Goal: Information Seeking & Learning: Learn about a topic

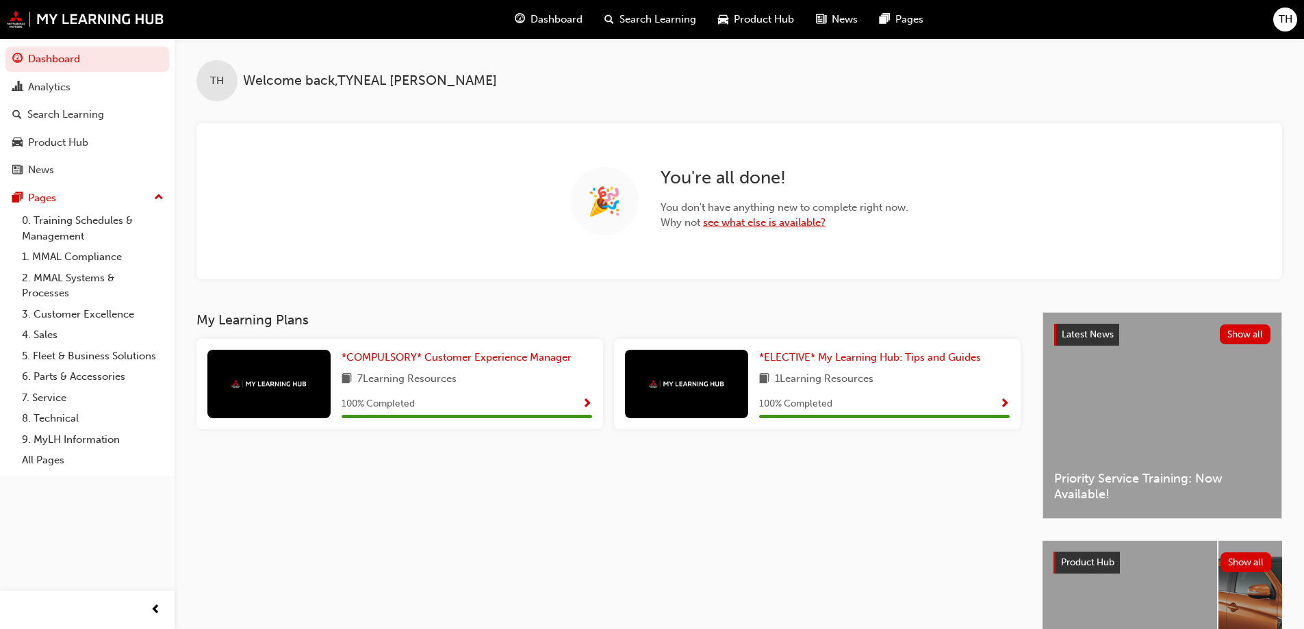
click at [738, 220] on link "see what else is available?" at bounding box center [764, 222] width 123 height 12
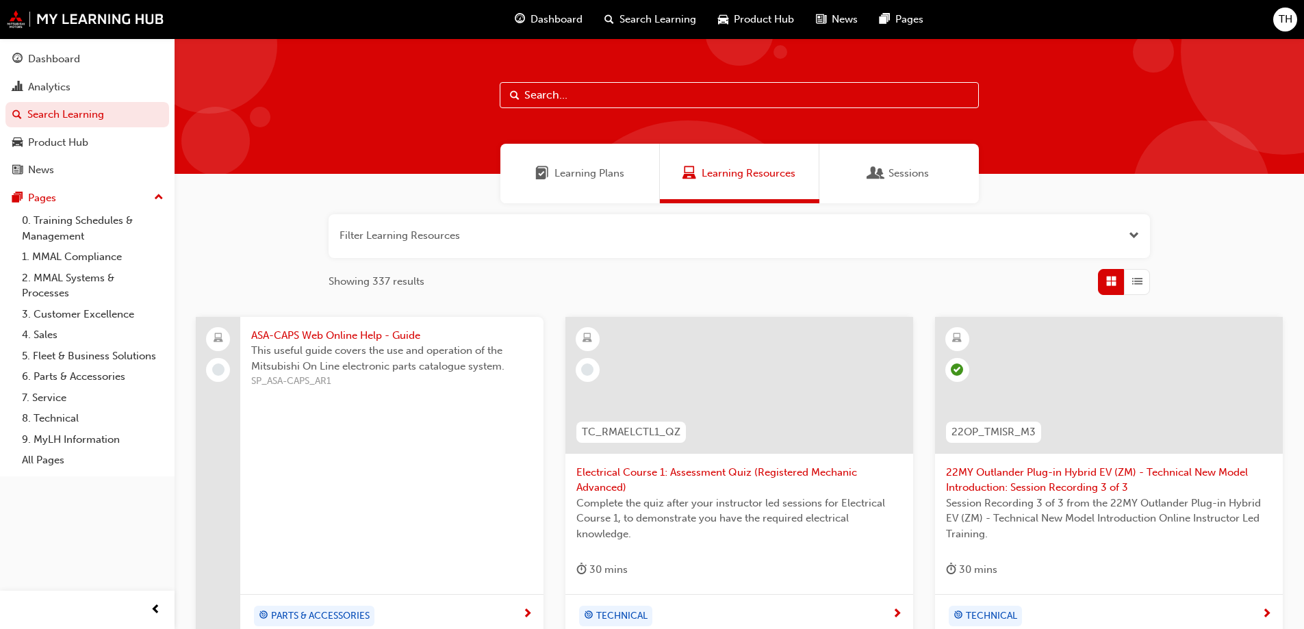
click at [657, 238] on button "button" at bounding box center [740, 236] width 822 height 44
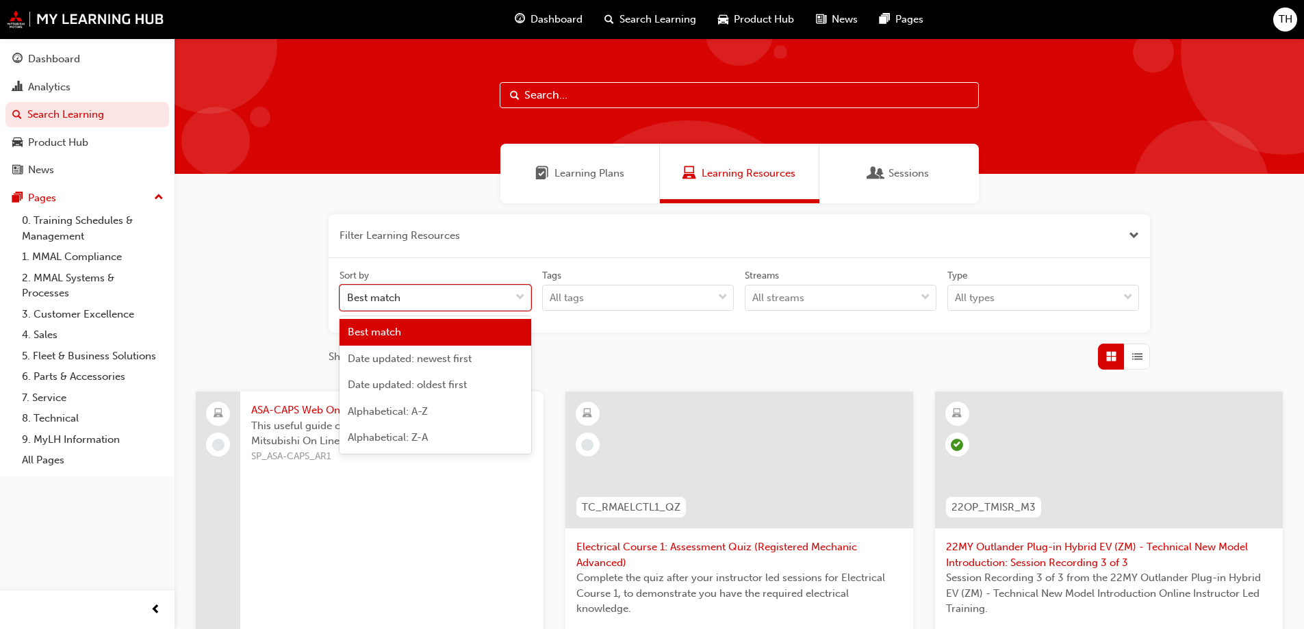
click at [399, 301] on div "Best match" at bounding box center [373, 298] width 53 height 16
click at [349, 301] on input "Sort by option Best match focused, 1 of 5. 5 results available. Use Up and Down…" at bounding box center [347, 298] width 1 height 12
click at [399, 301] on div "Best match" at bounding box center [373, 298] width 53 height 16
click at [349, 301] on input "Sort by option Best match focused, 1 of 5. 5 results available. Use Up and Down…" at bounding box center [347, 298] width 1 height 12
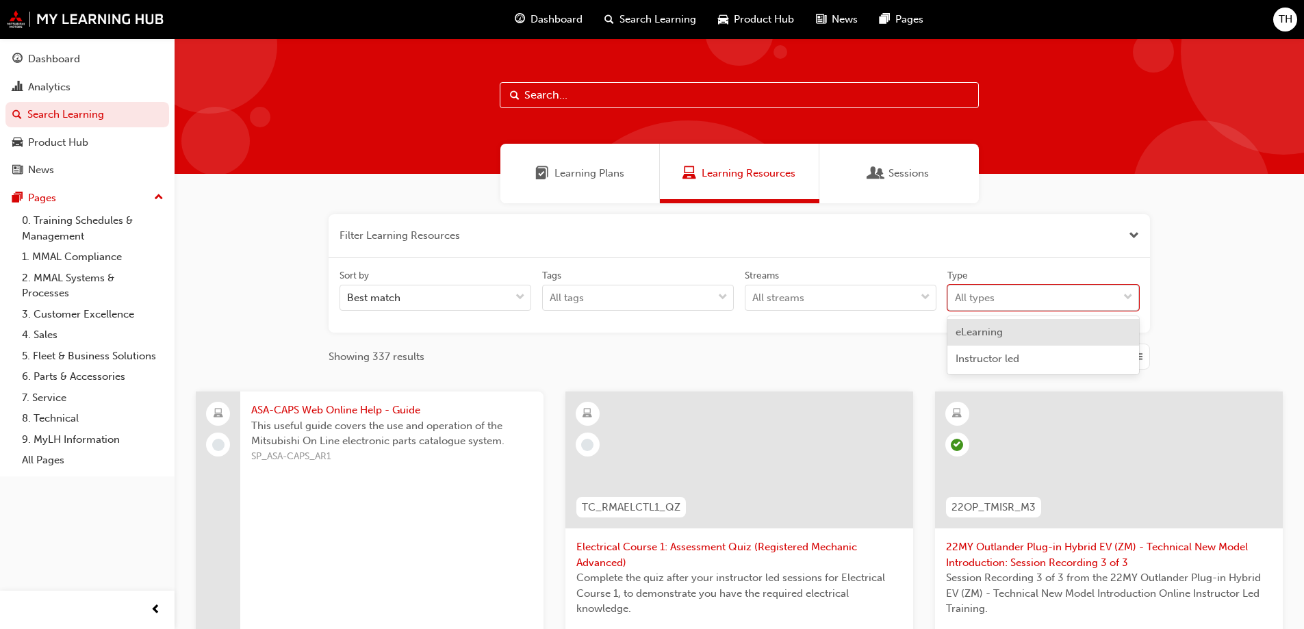
click at [997, 289] on div "All types" at bounding box center [1033, 298] width 170 height 24
click at [957, 292] on input "Type option eLearning focused, 1 of 2. 2 results available. Use Up and Down to …" at bounding box center [955, 298] width 1 height 12
drag, startPoint x: 991, startPoint y: 301, endPoint x: 974, endPoint y: 306, distance: 17.1
click at [991, 301] on div "All types" at bounding box center [975, 298] width 40 height 16
click at [957, 301] on input "Type option eLearning focused, 1 of 2. 2 results available. Use Up and Down to …" at bounding box center [955, 298] width 1 height 12
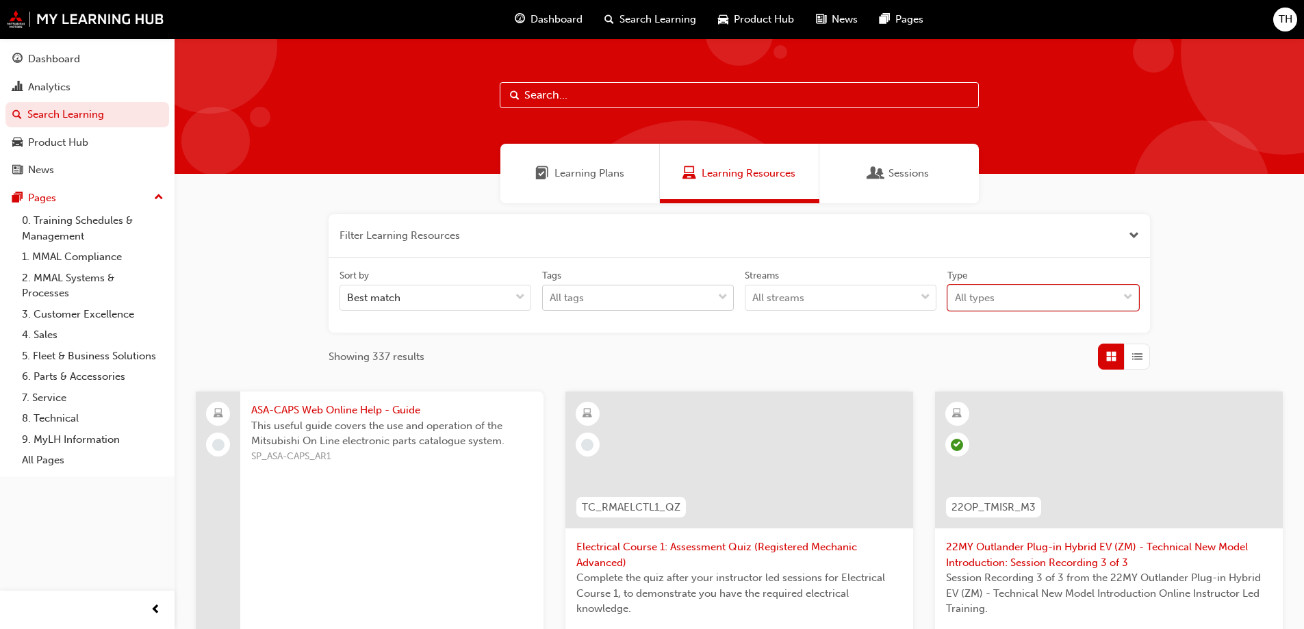
click at [651, 300] on div "All tags" at bounding box center [628, 298] width 170 height 24
click at [551, 300] on input "Tags All tags" at bounding box center [550, 298] width 1 height 12
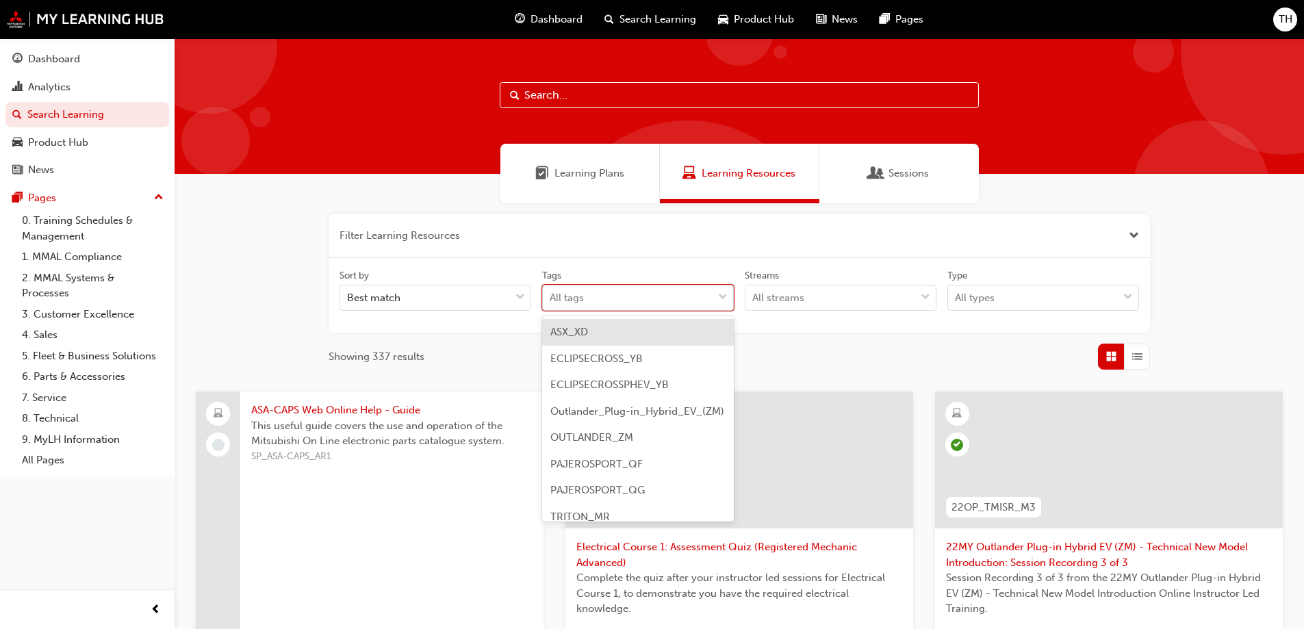
click at [648, 303] on div "All tags" at bounding box center [628, 298] width 170 height 24
click at [551, 303] on input "Tags option ASX_XD focused, 1 of 9. 9 results available. Use Up and Down to cho…" at bounding box center [550, 298] width 1 height 12
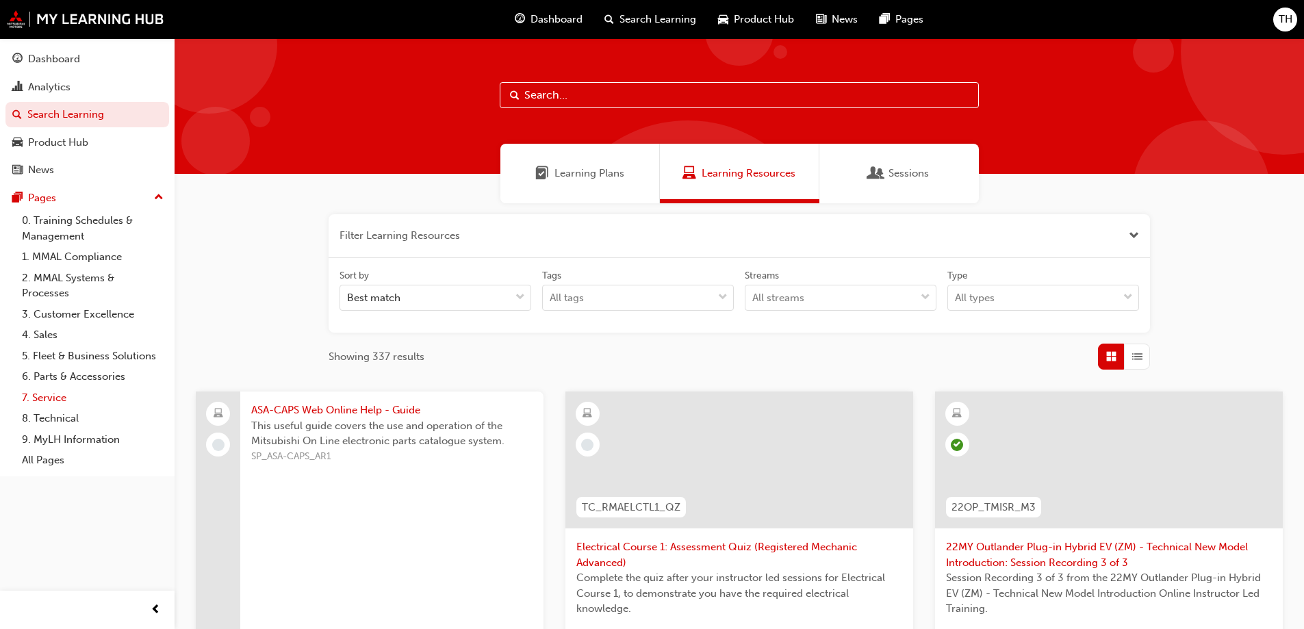
click at [49, 400] on link "7. Service" at bounding box center [92, 398] width 153 height 21
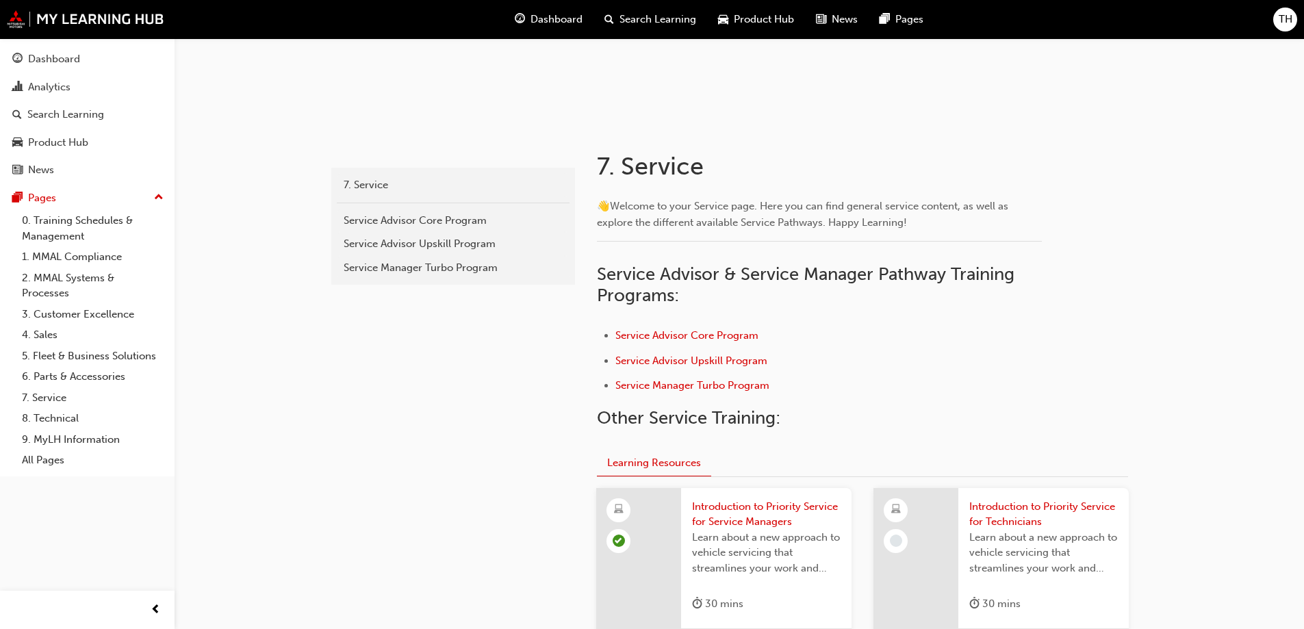
scroll to position [184, 0]
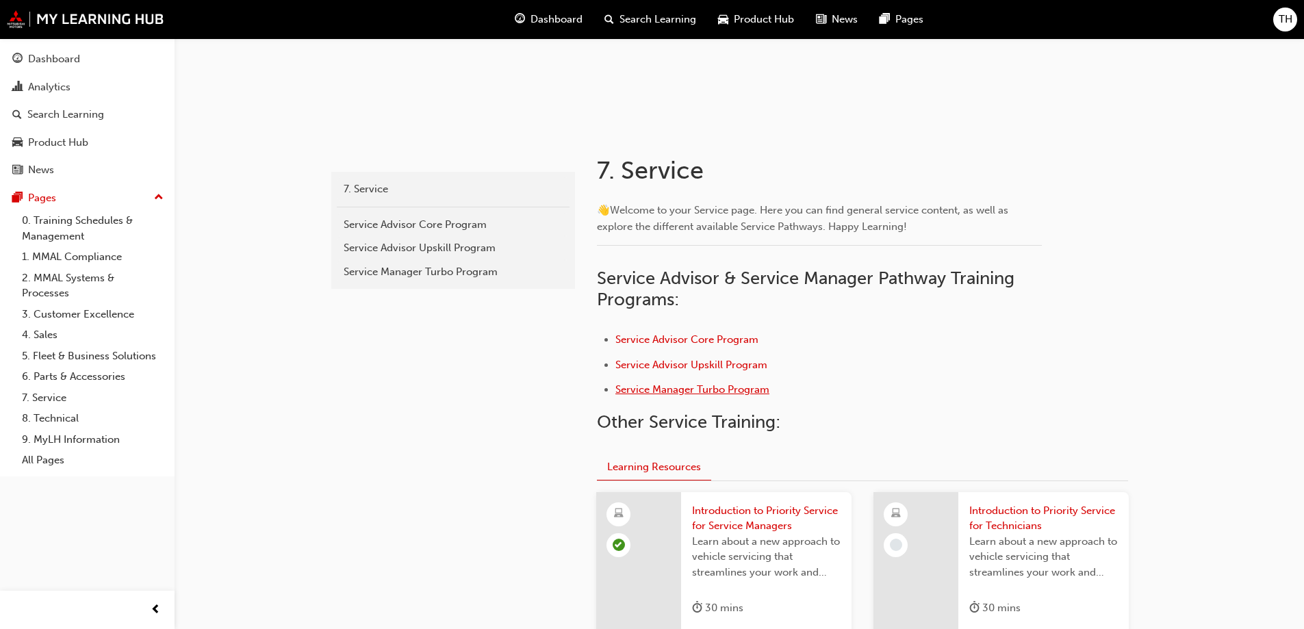
click at [720, 388] on span "Service Manager Turbo Program" at bounding box center [693, 389] width 154 height 12
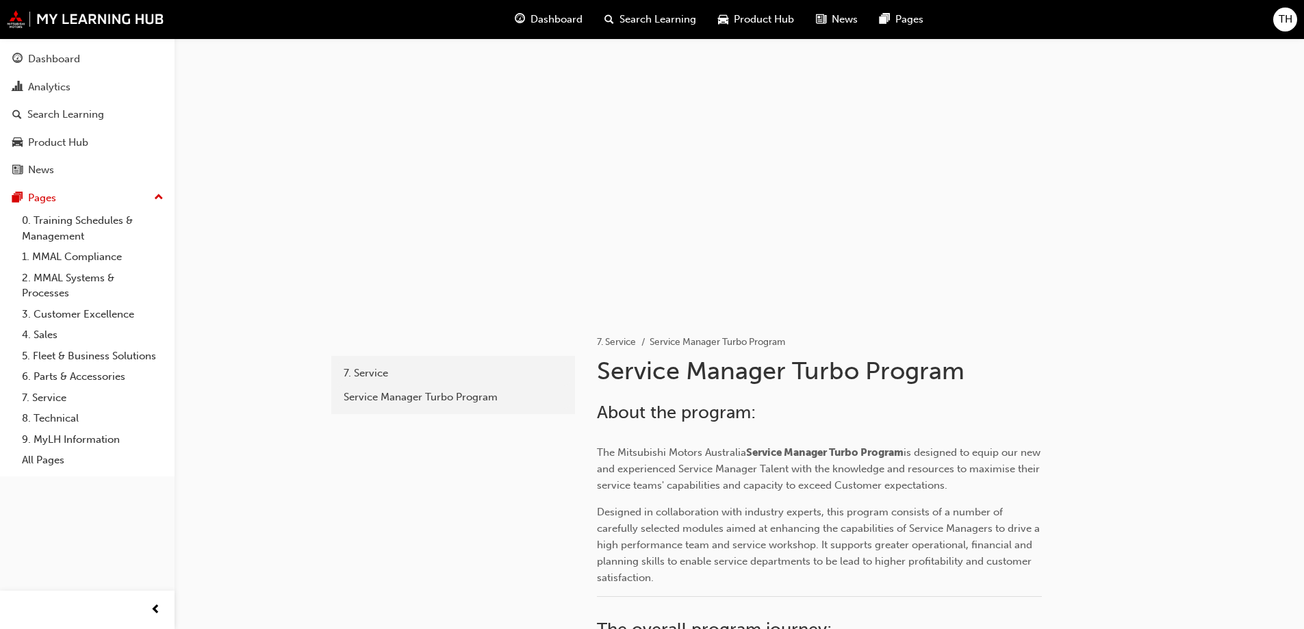
click at [546, 10] on div "Dashboard" at bounding box center [549, 19] width 90 height 28
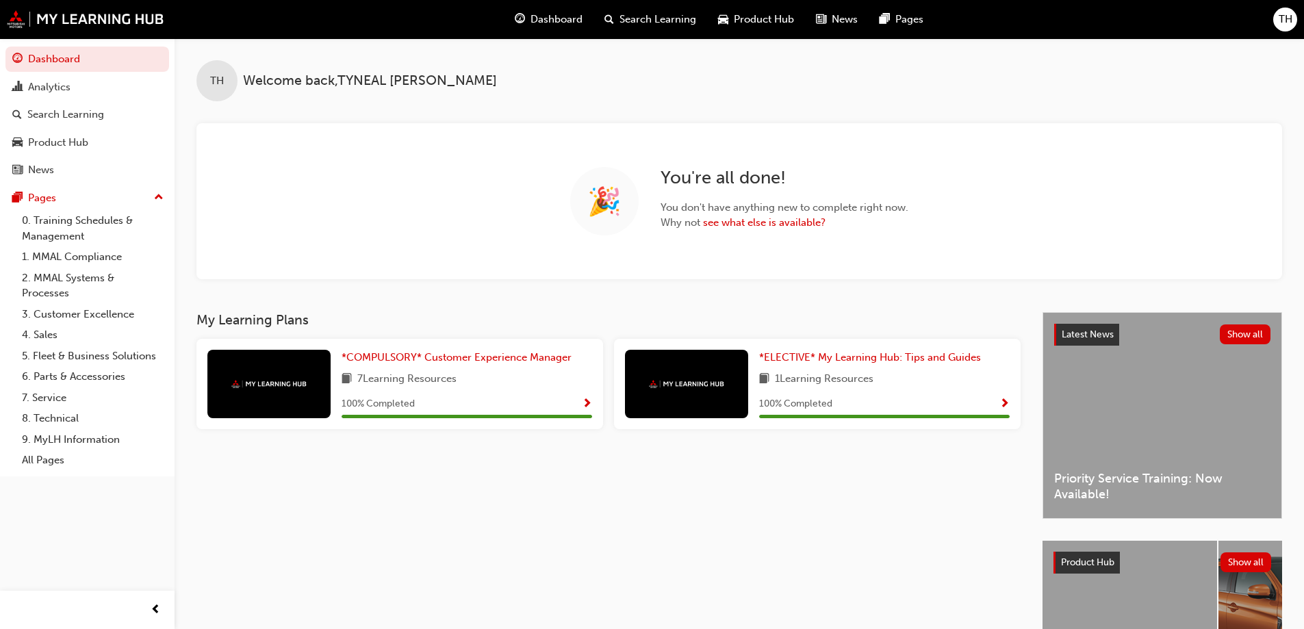
click at [744, 215] on span "Why not see what else is available?" at bounding box center [785, 223] width 248 height 16
click at [720, 227] on link "see what else is available?" at bounding box center [764, 222] width 123 height 12
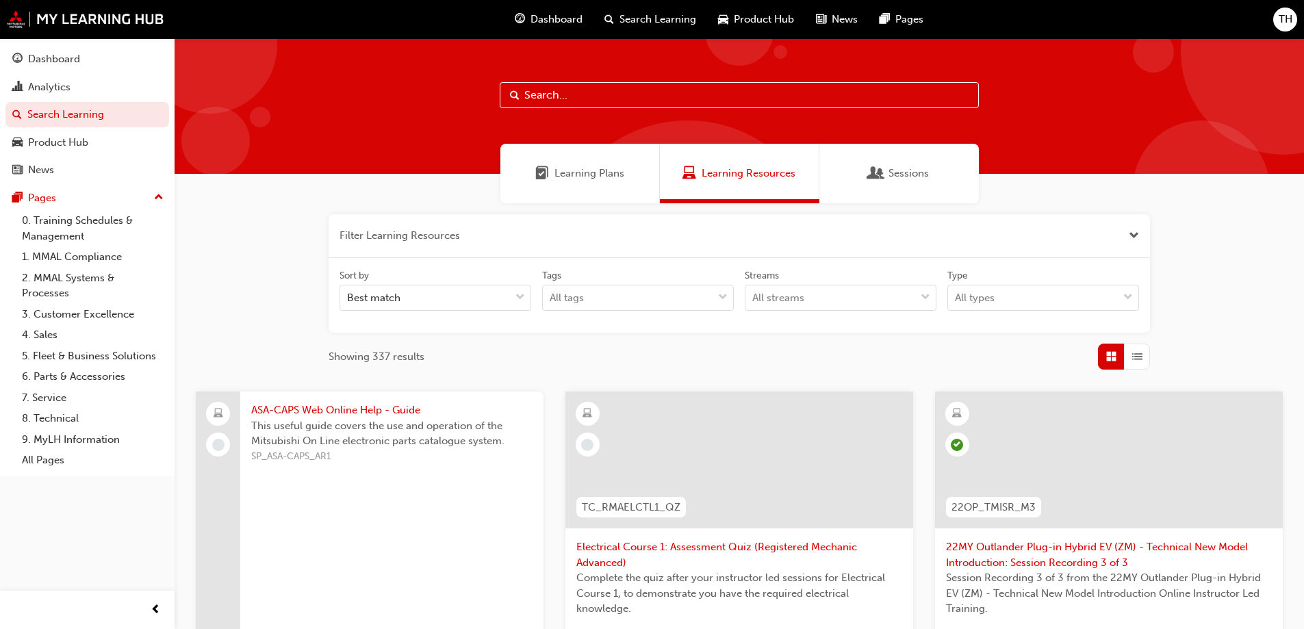
click at [587, 185] on div "Learning Plans" at bounding box center [581, 174] width 160 height 60
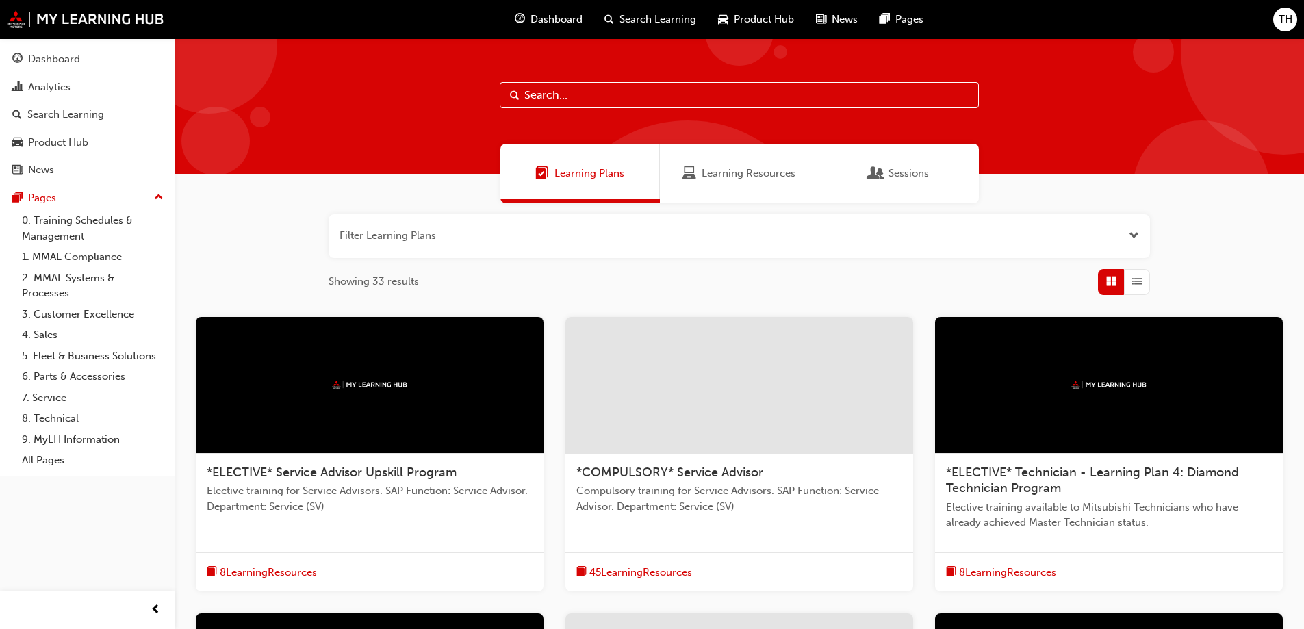
click at [729, 186] on div "Learning Resources" at bounding box center [740, 174] width 160 height 60
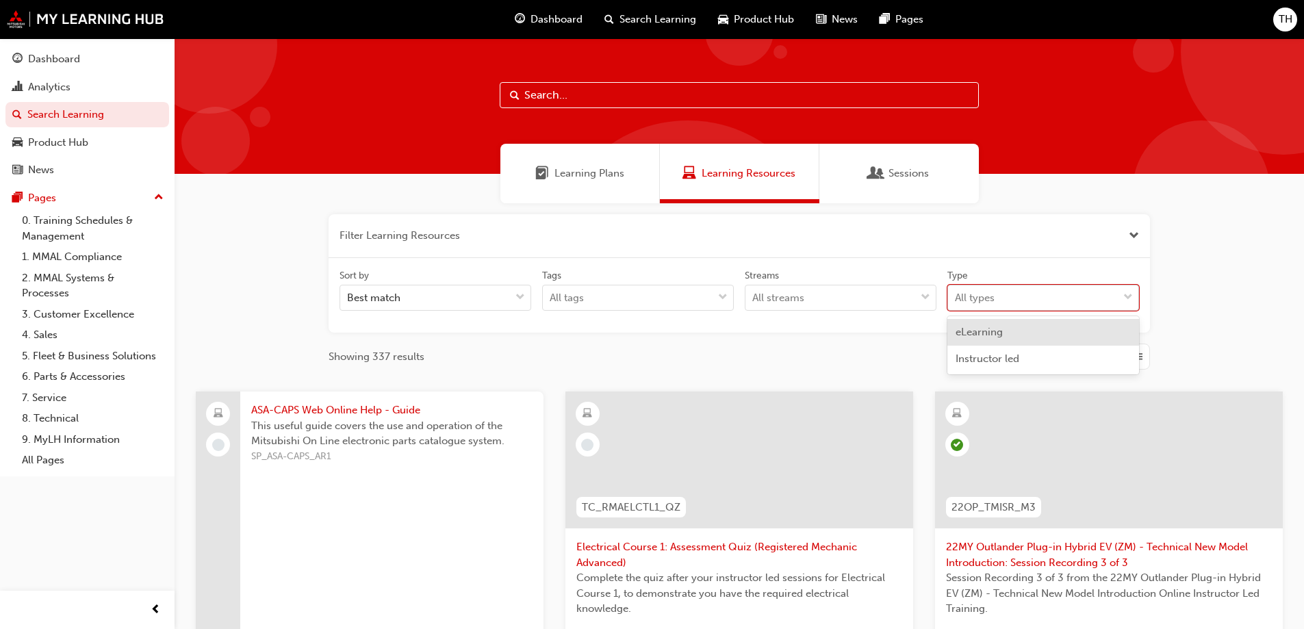
click at [960, 294] on div "All types" at bounding box center [975, 298] width 40 height 16
click at [957, 294] on input "Type option eLearning focused, 1 of 2. 2 results available. Use Up and Down to …" at bounding box center [955, 298] width 1 height 12
click at [979, 329] on span "eLearning" at bounding box center [979, 332] width 47 height 12
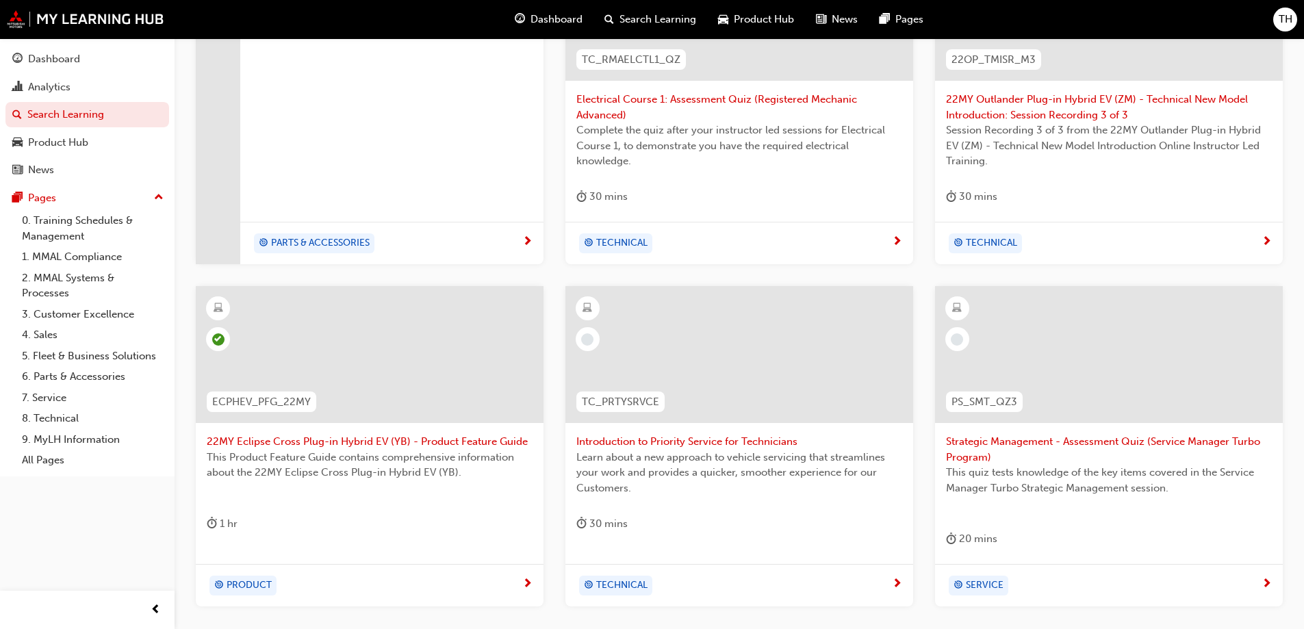
scroll to position [479, 0]
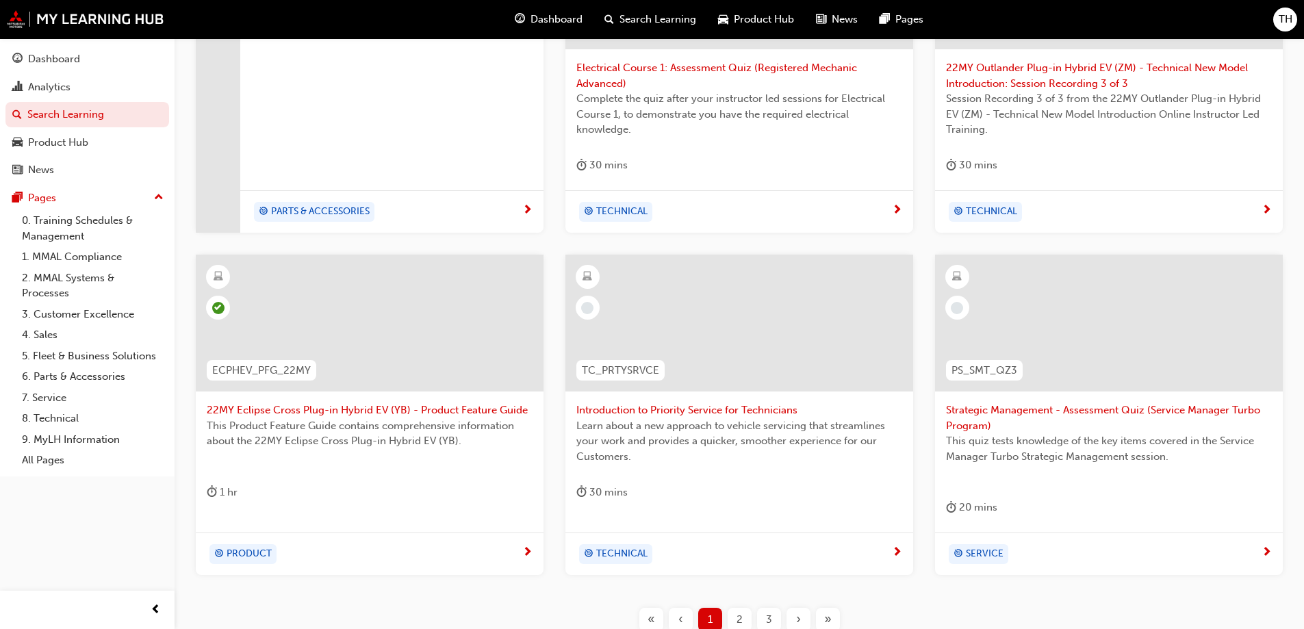
click at [733, 611] on div "2" at bounding box center [740, 620] width 24 height 24
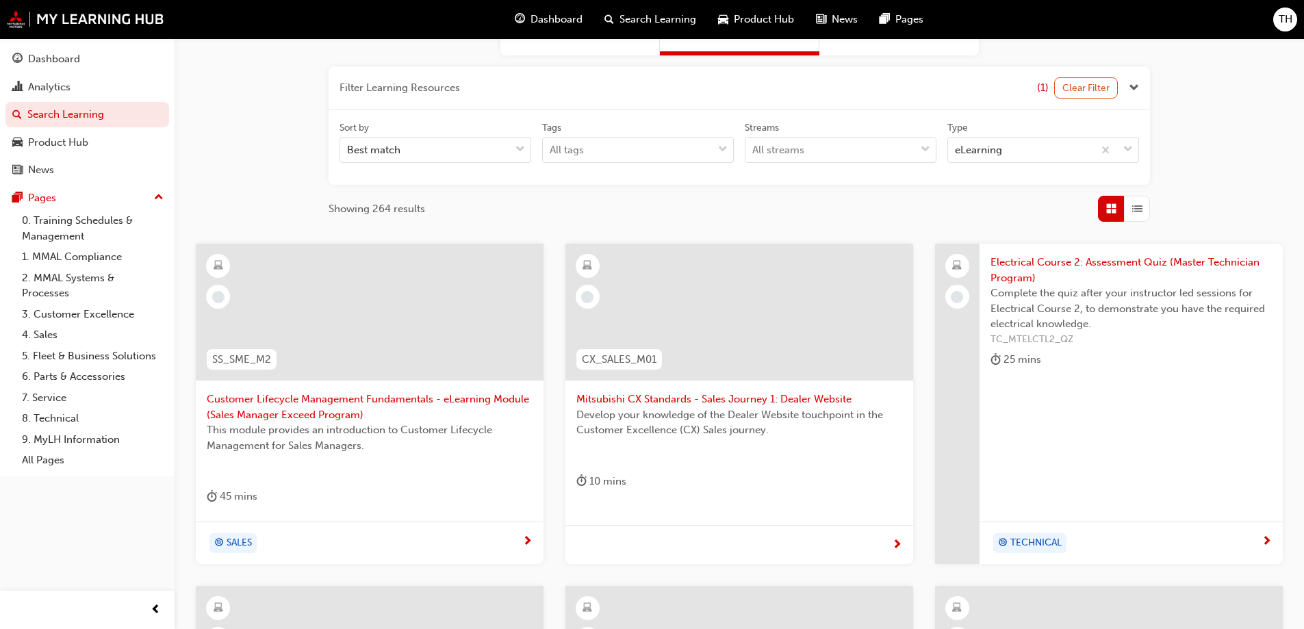
scroll to position [68, 0]
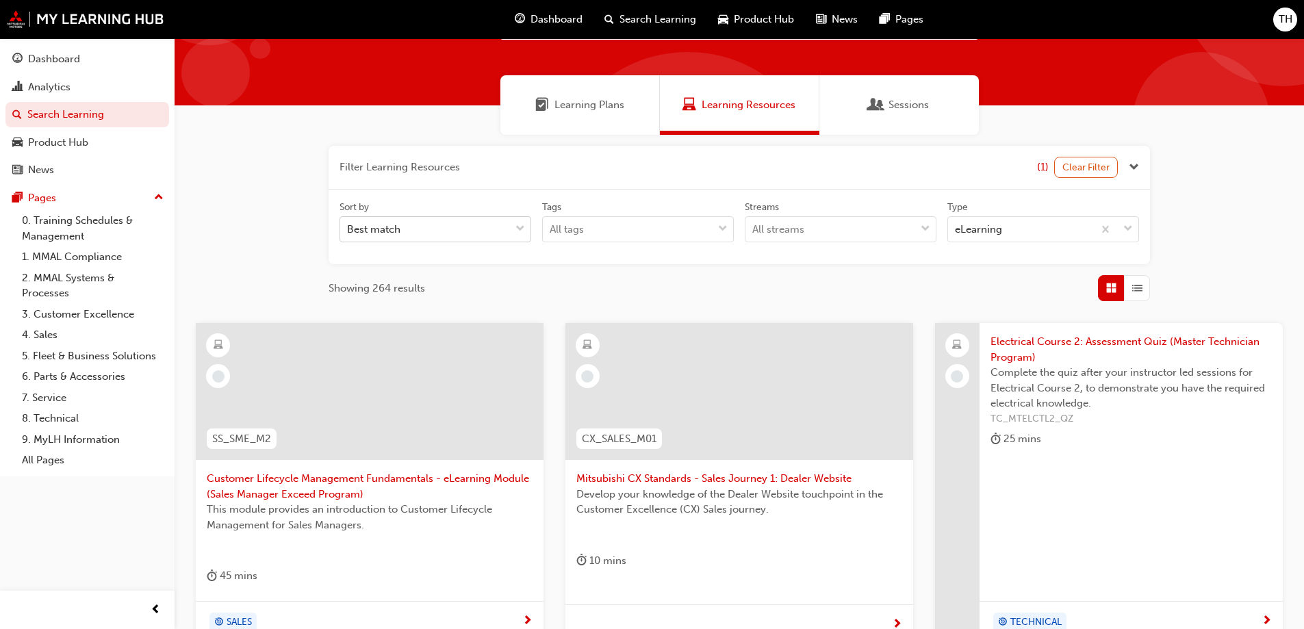
click at [458, 221] on div "Best match" at bounding box center [425, 230] width 170 height 24
click at [349, 223] on input "Sort by Best match" at bounding box center [347, 229] width 1 height 12
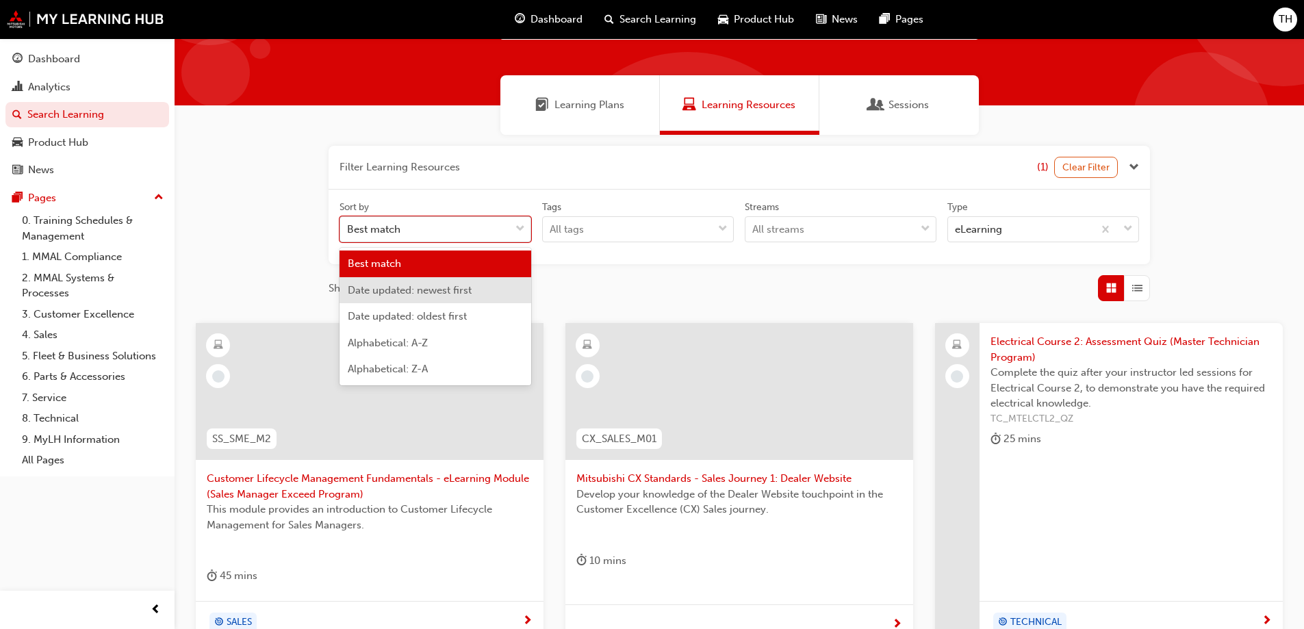
click at [429, 299] on div "Date updated: newest first" at bounding box center [436, 290] width 192 height 27
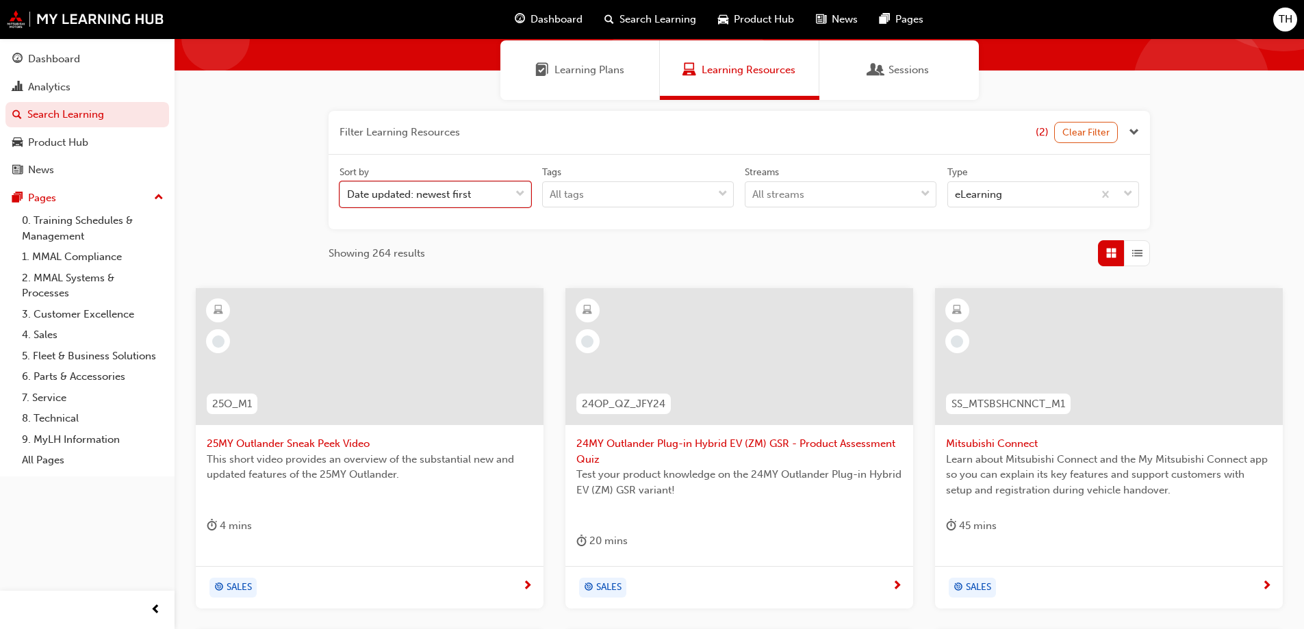
scroll to position [137, 0]
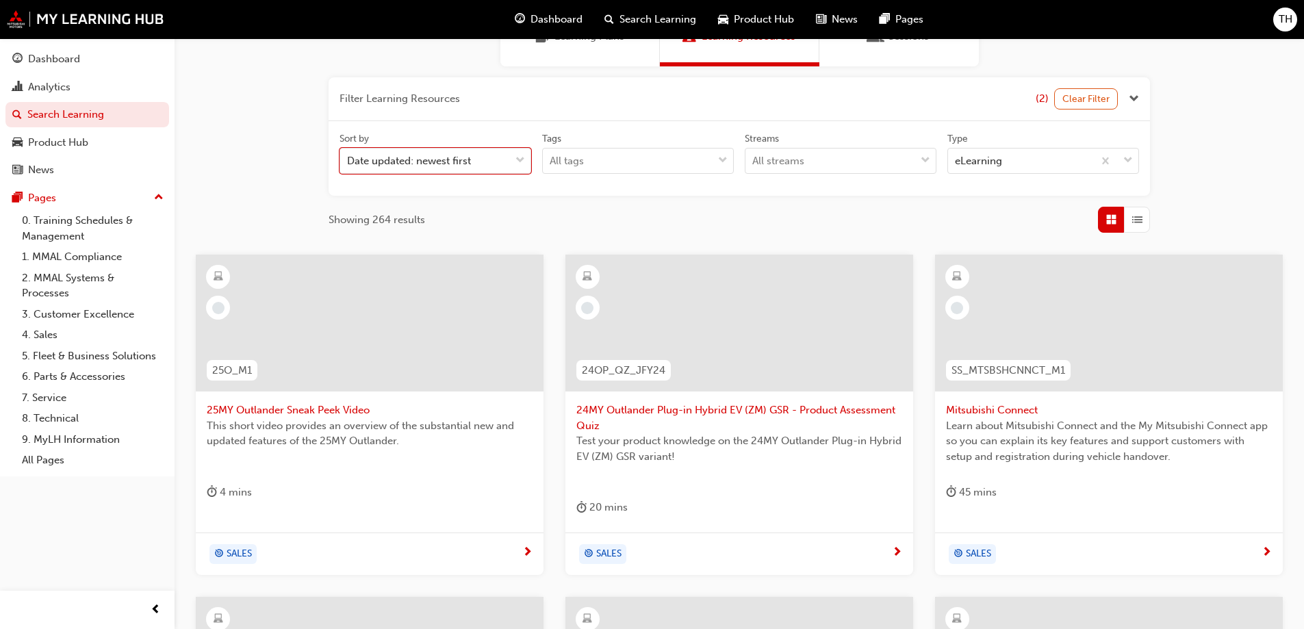
click at [281, 409] on span "25MY Outlander Sneak Peek Video" at bounding box center [370, 411] width 326 height 16
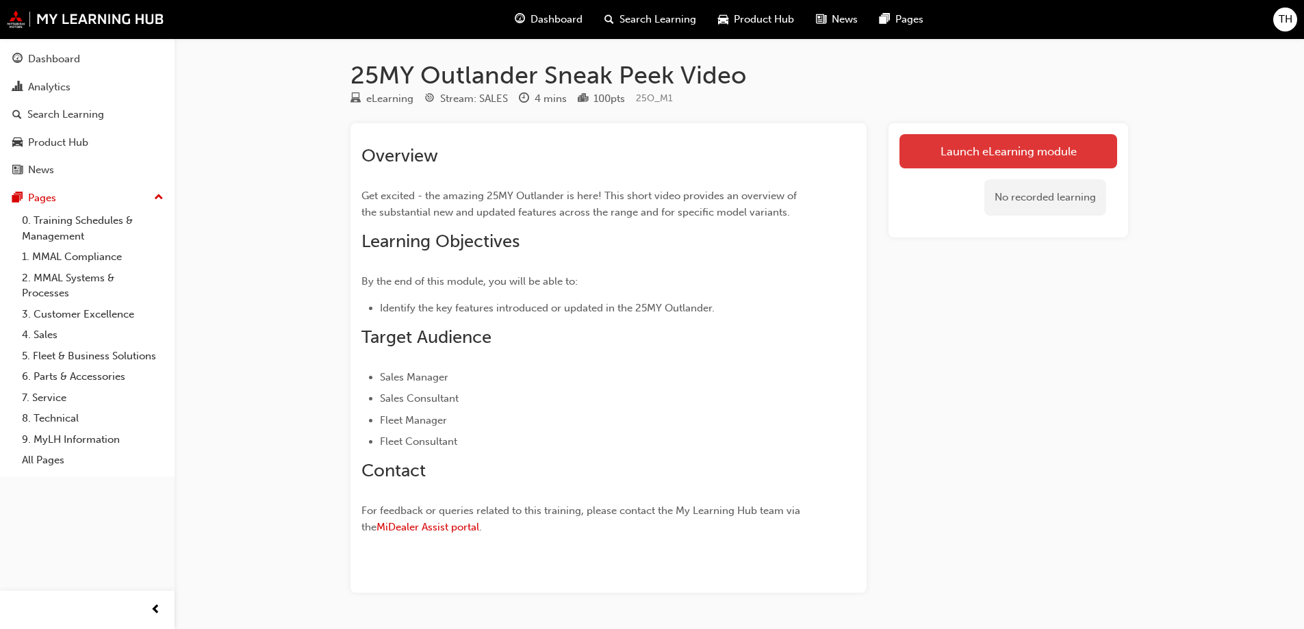
click at [1038, 151] on link "Launch eLearning module" at bounding box center [1009, 151] width 218 height 34
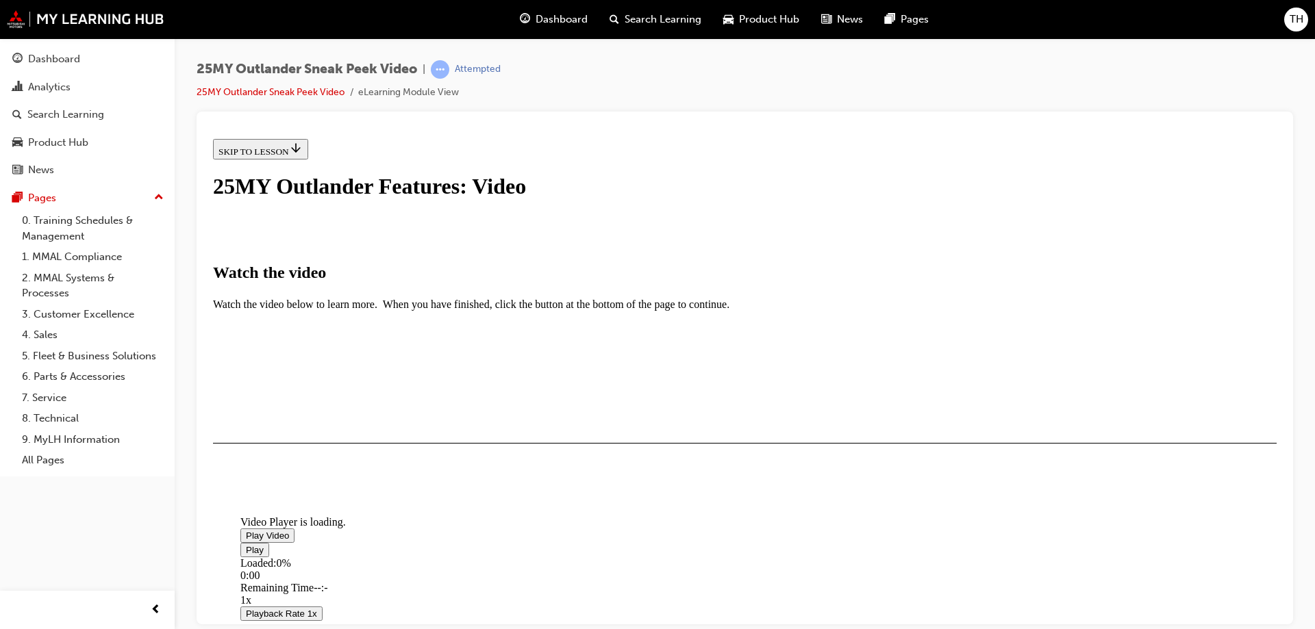
click at [246, 540] on span "Video player" at bounding box center [246, 535] width 0 height 10
click at [246, 544] on span "Video player" at bounding box center [246, 549] width 0 height 10
click at [246, 530] on span "Video player" at bounding box center [246, 535] width 0 height 10
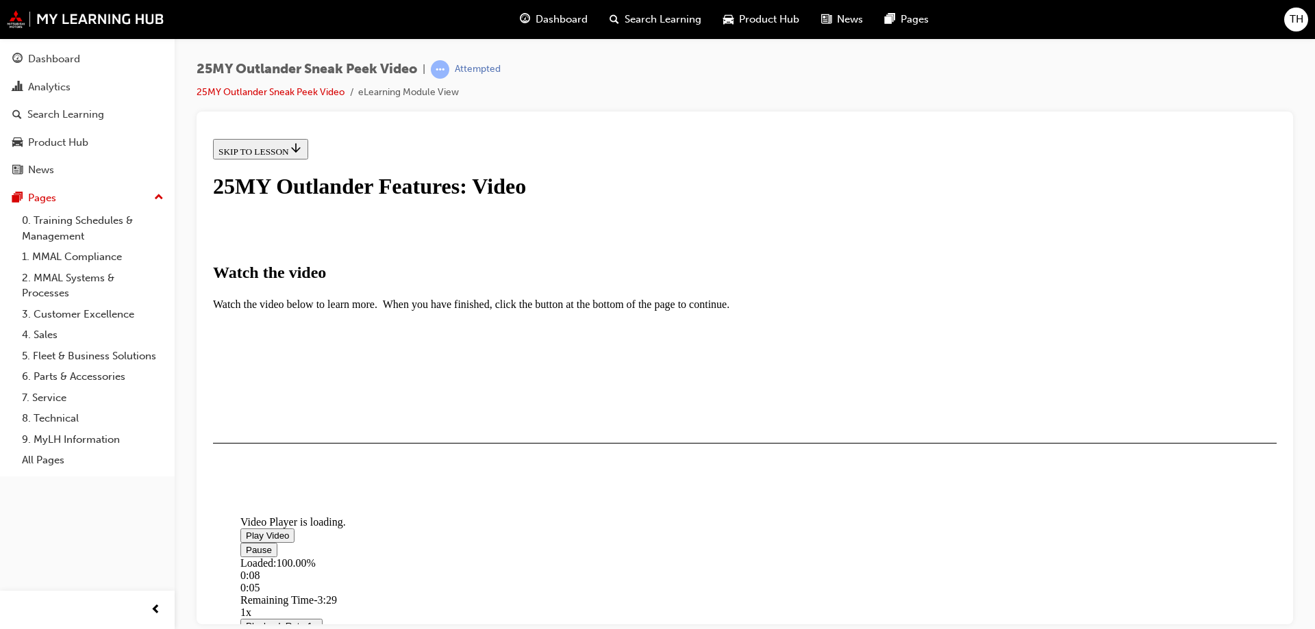
scroll to position [316, 0]
click at [352, 490] on button "I HAVE WATCHED THIS VIDEO" at bounding box center [282, 482] width 139 height 15
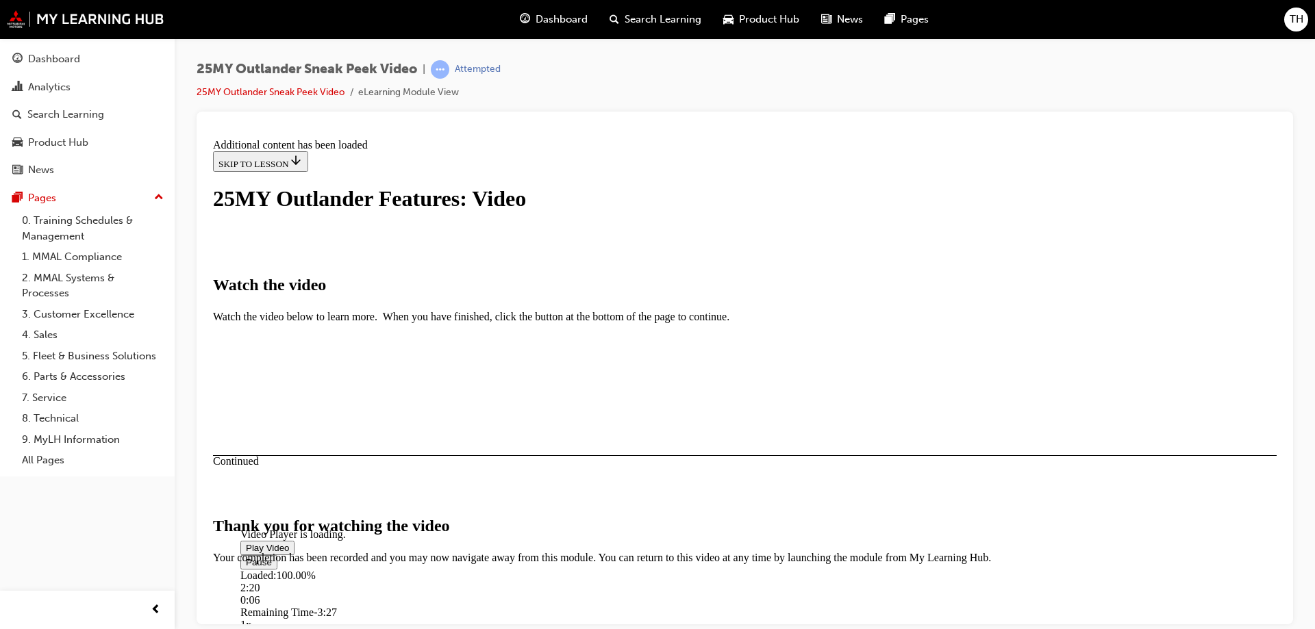
scroll to position [429, 0]
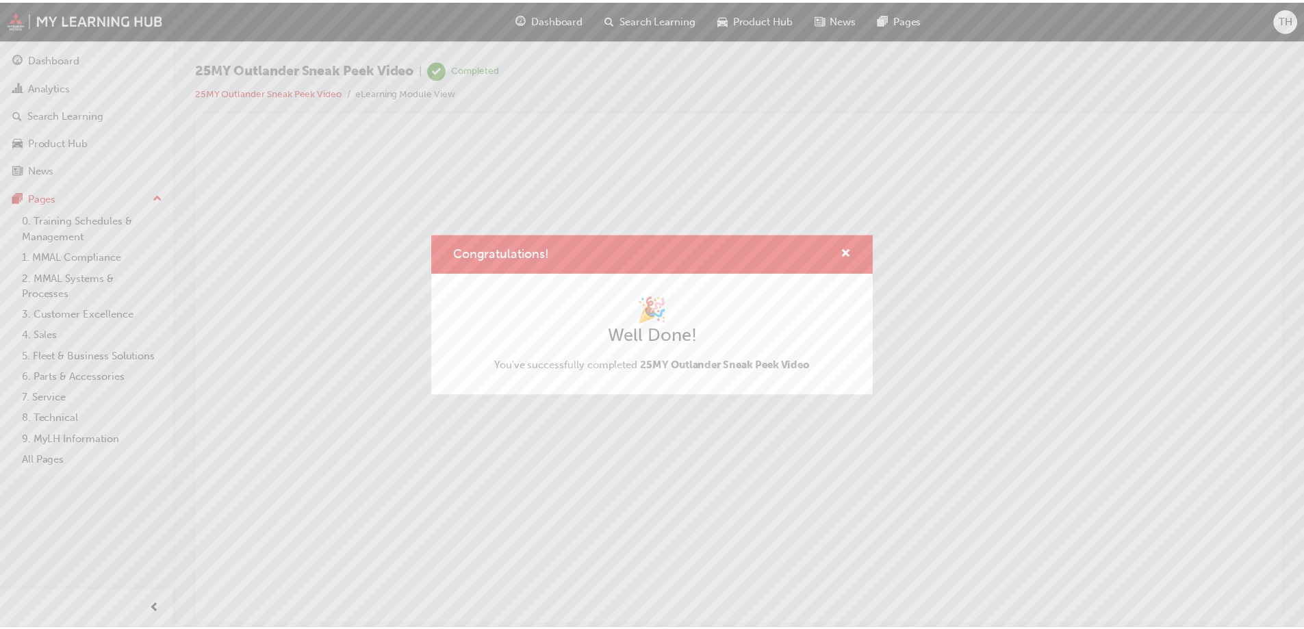
scroll to position [0, 0]
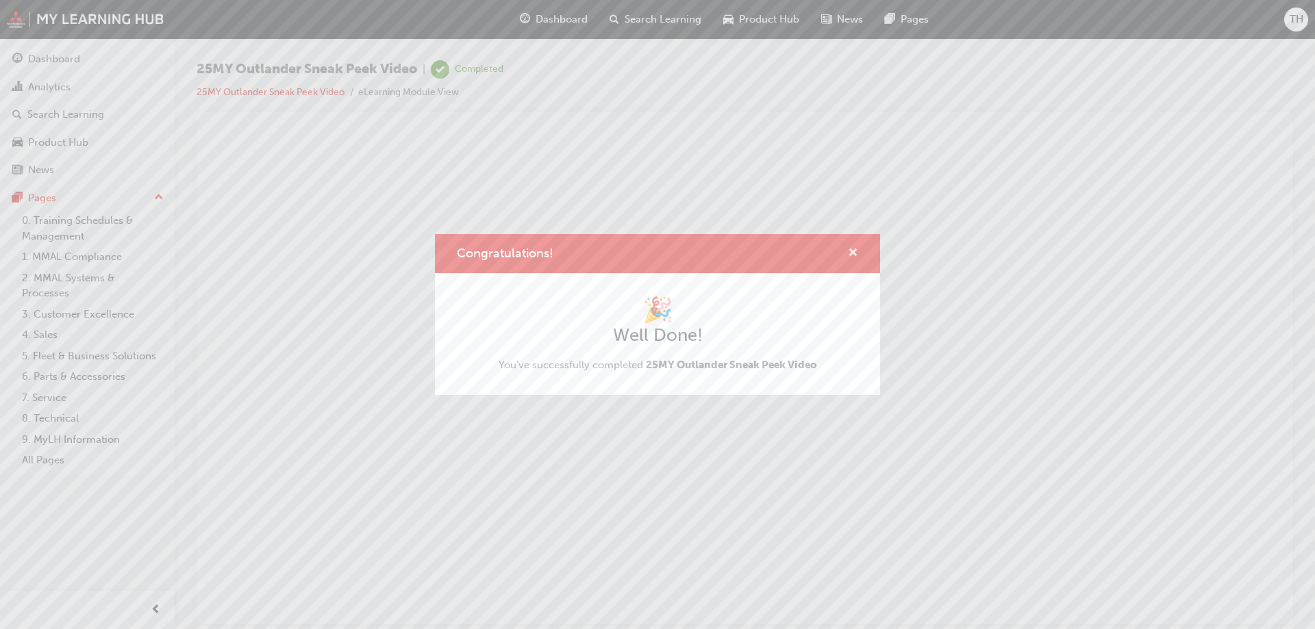
click at [853, 249] on span "cross-icon" at bounding box center [853, 254] width 10 height 12
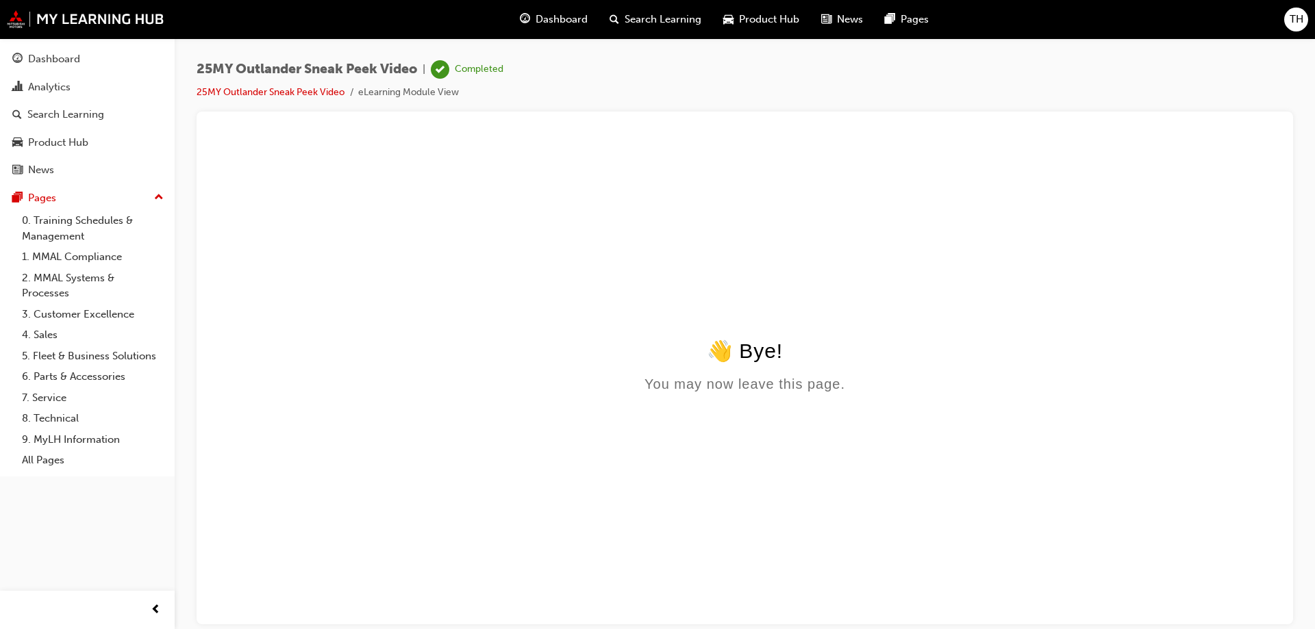
click at [642, 30] on div "Search Learning" at bounding box center [655, 19] width 114 height 28
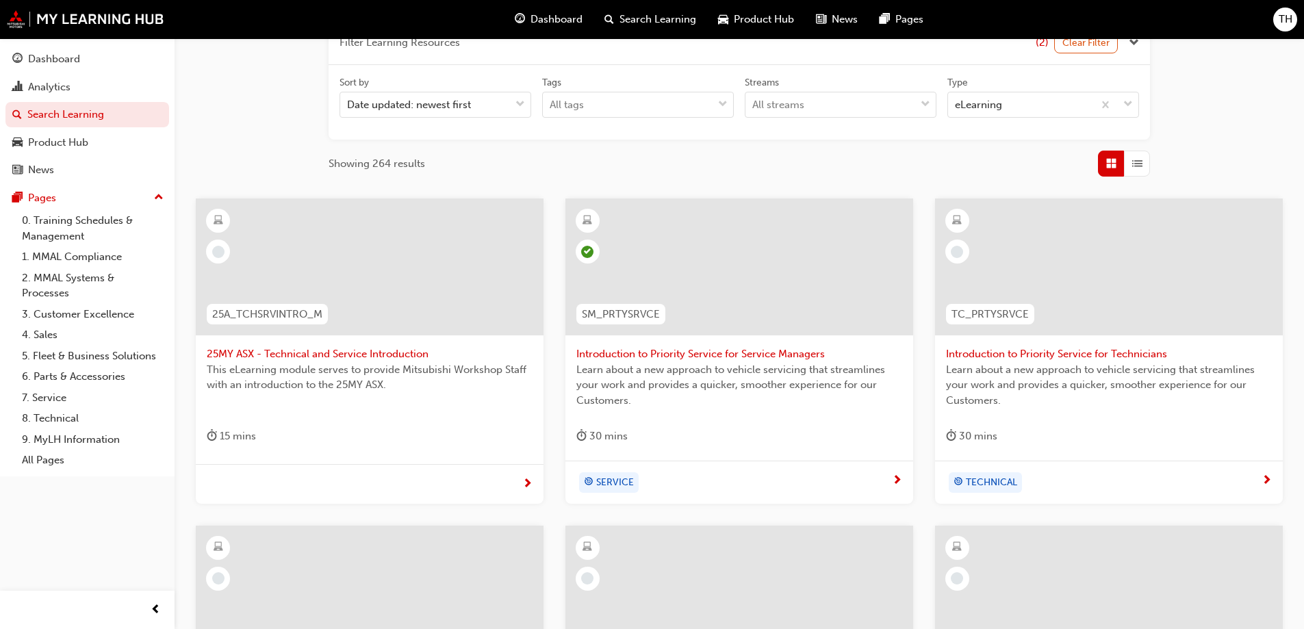
scroll to position [274, 0]
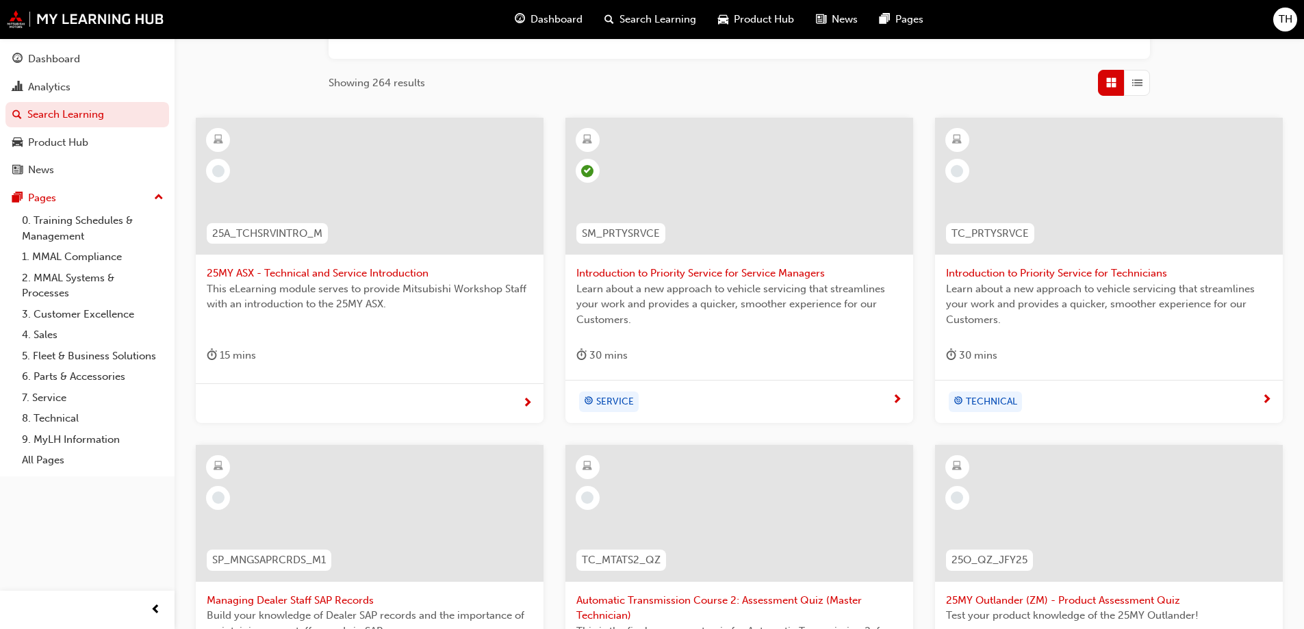
click at [407, 268] on span "25MY ASX - Technical and Service Introduction" at bounding box center [370, 274] width 326 height 16
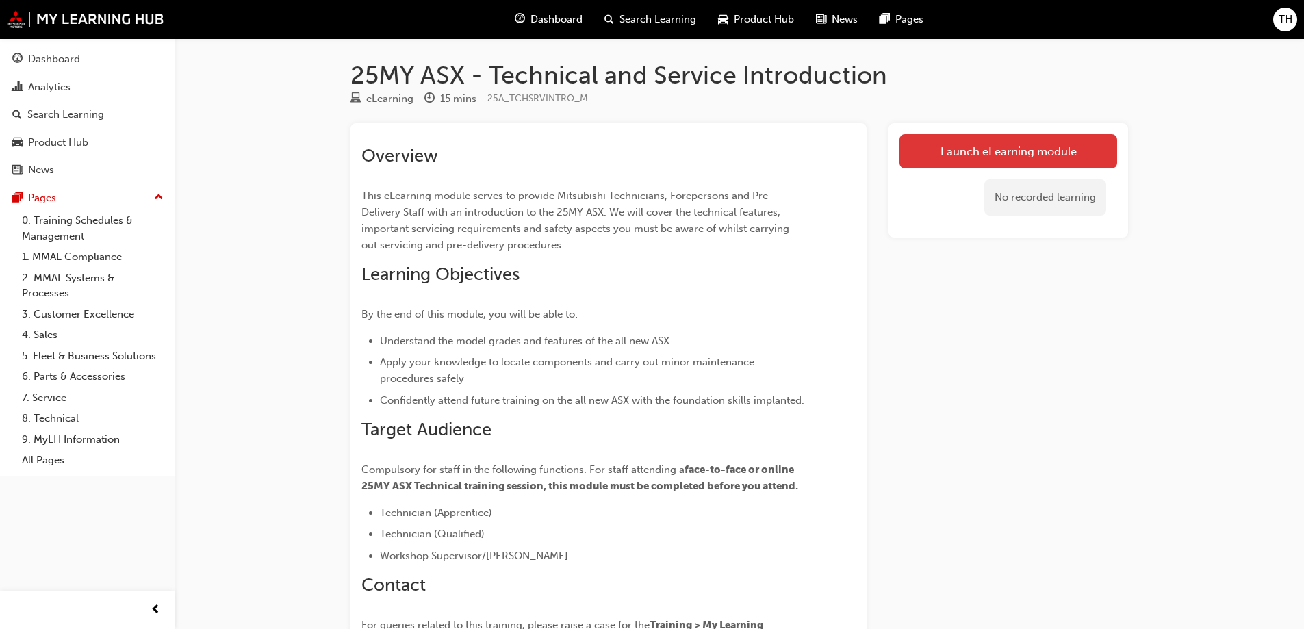
click at [1011, 150] on link "Launch eLearning module" at bounding box center [1009, 151] width 218 height 34
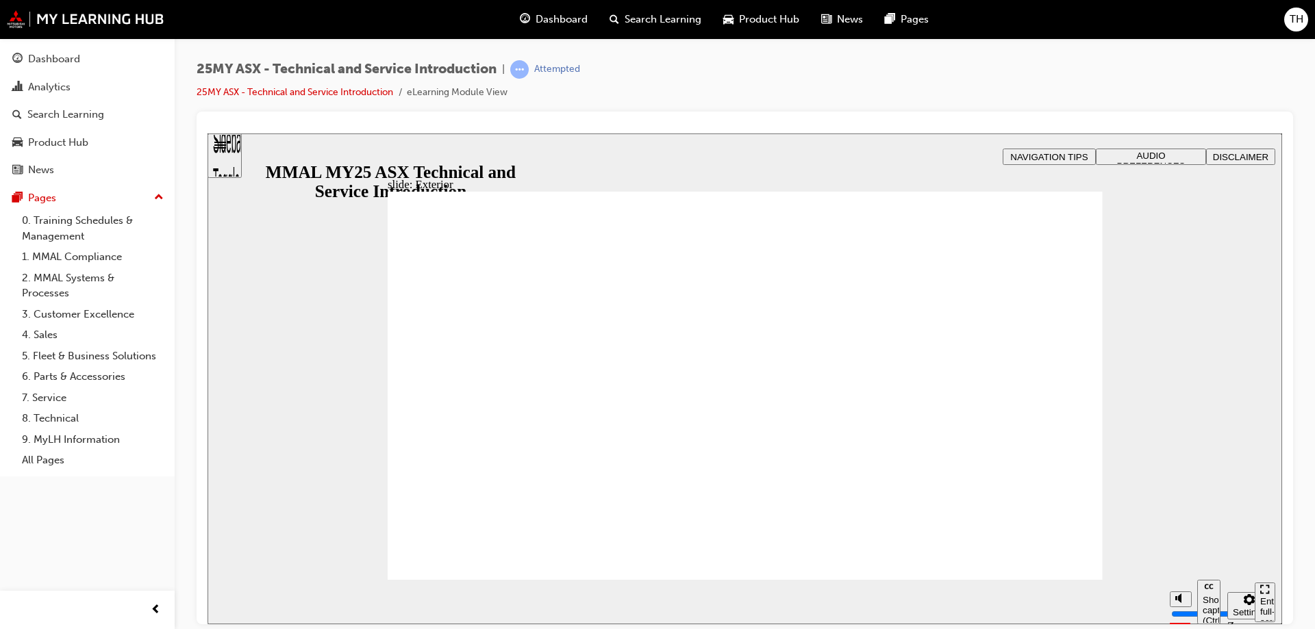
drag, startPoint x: 1091, startPoint y: 249, endPoint x: 1080, endPoint y: 253, distance: 11.7
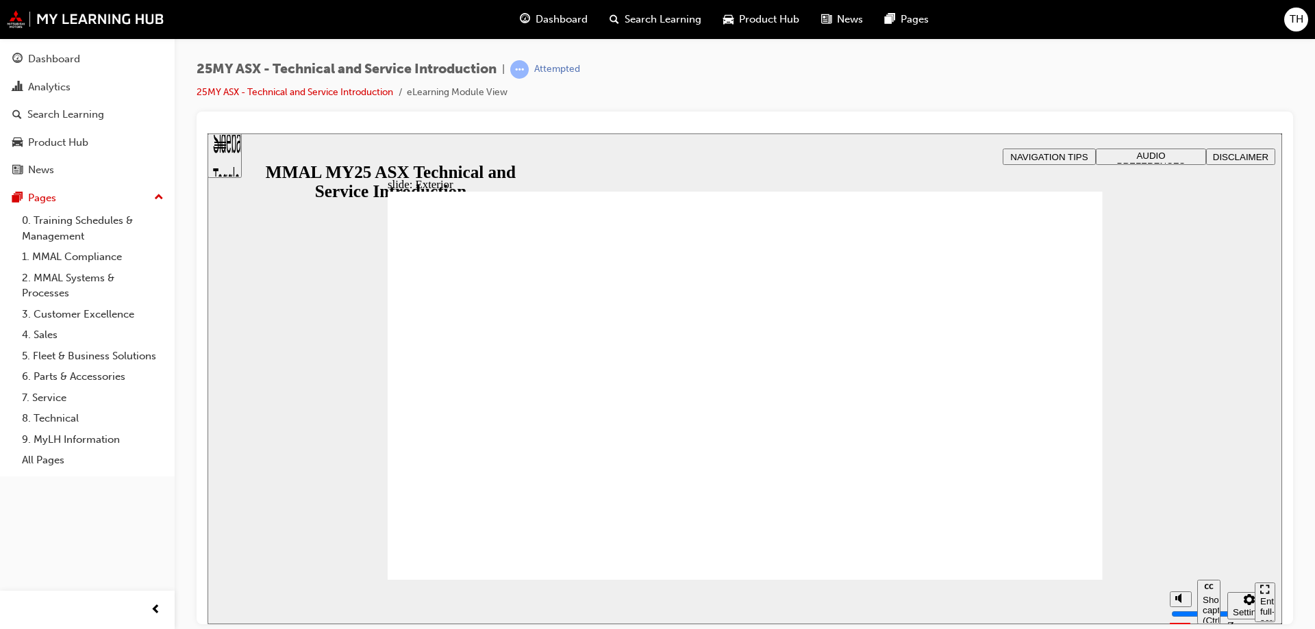
drag, startPoint x: 594, startPoint y: 344, endPoint x: 581, endPoint y: 352, distance: 15.4
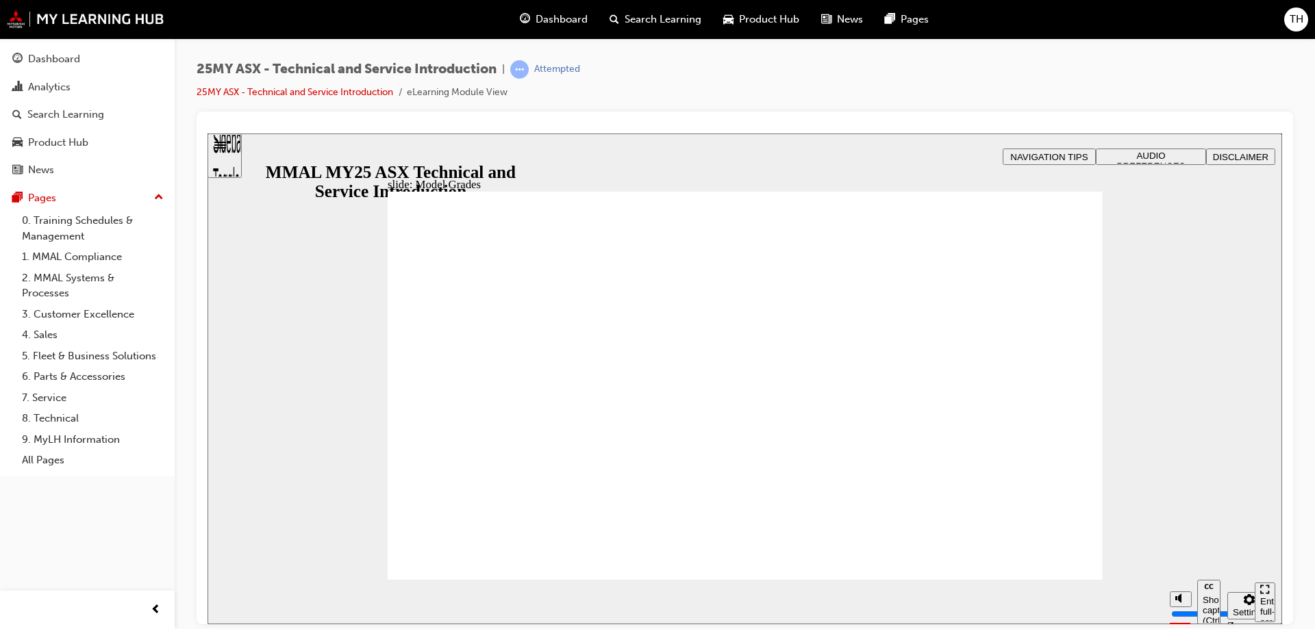
click at [241, 399] on div "slide: Model Grades Rectangle 1 • 1.3L T/C 4 Cylinder • 7 Speed Dual Clutch (DC…" at bounding box center [744, 378] width 1074 height 491
drag, startPoint x: 750, startPoint y: 415, endPoint x: 756, endPoint y: 420, distance: 7.8
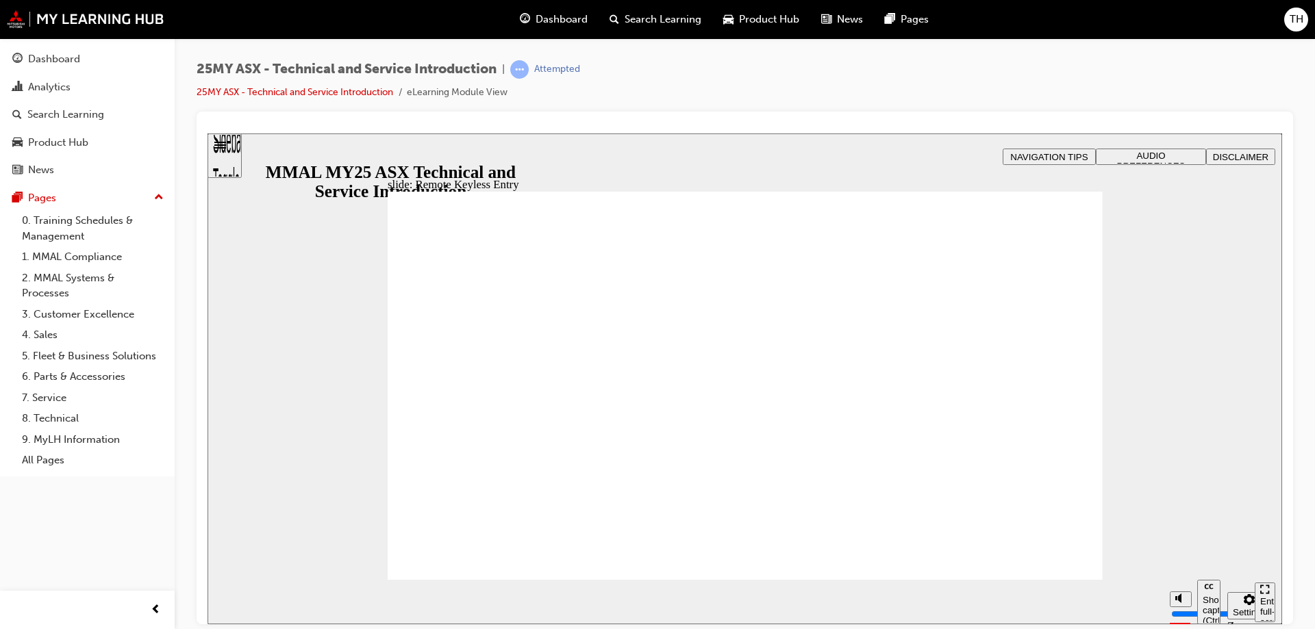
type input "21"
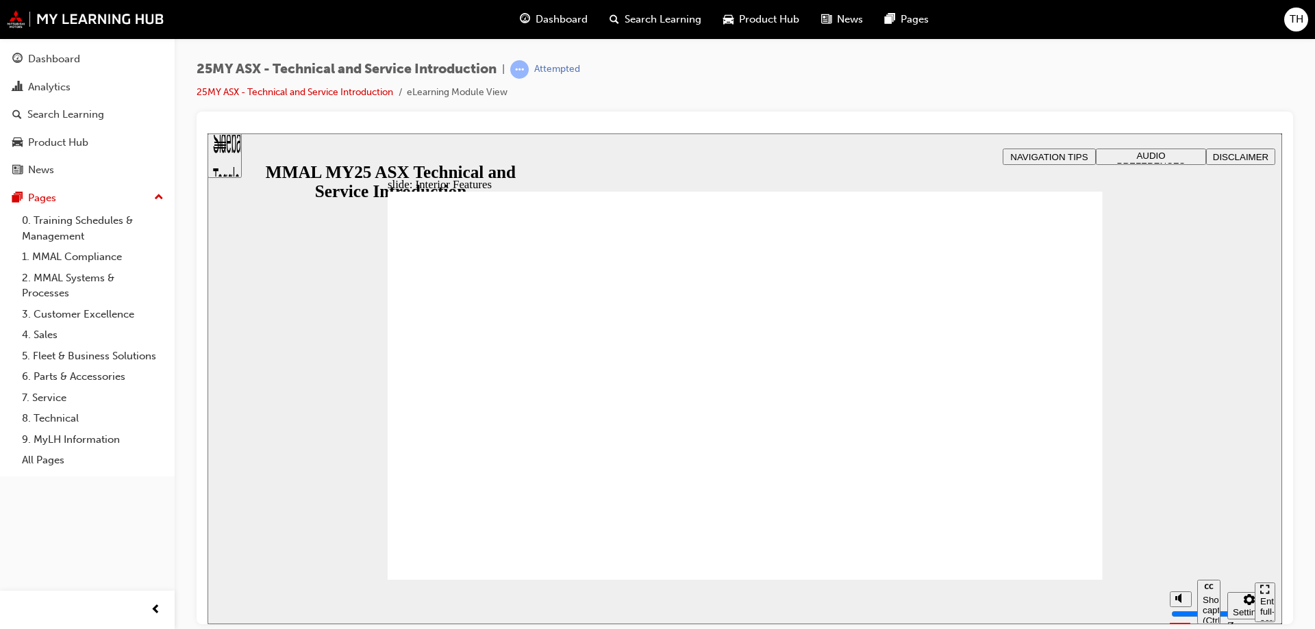
type input "17"
drag, startPoint x: 988, startPoint y: 311, endPoint x: 996, endPoint y: 325, distance: 15.6
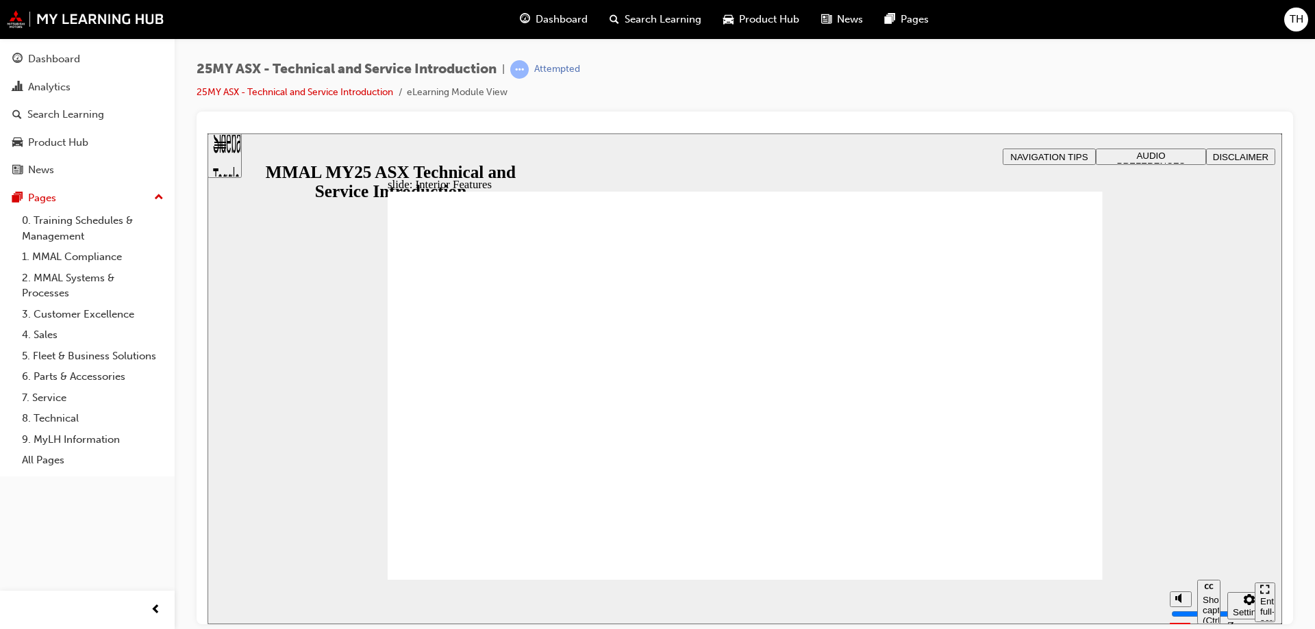
drag, startPoint x: 572, startPoint y: 370, endPoint x: 580, endPoint y: 379, distance: 11.7
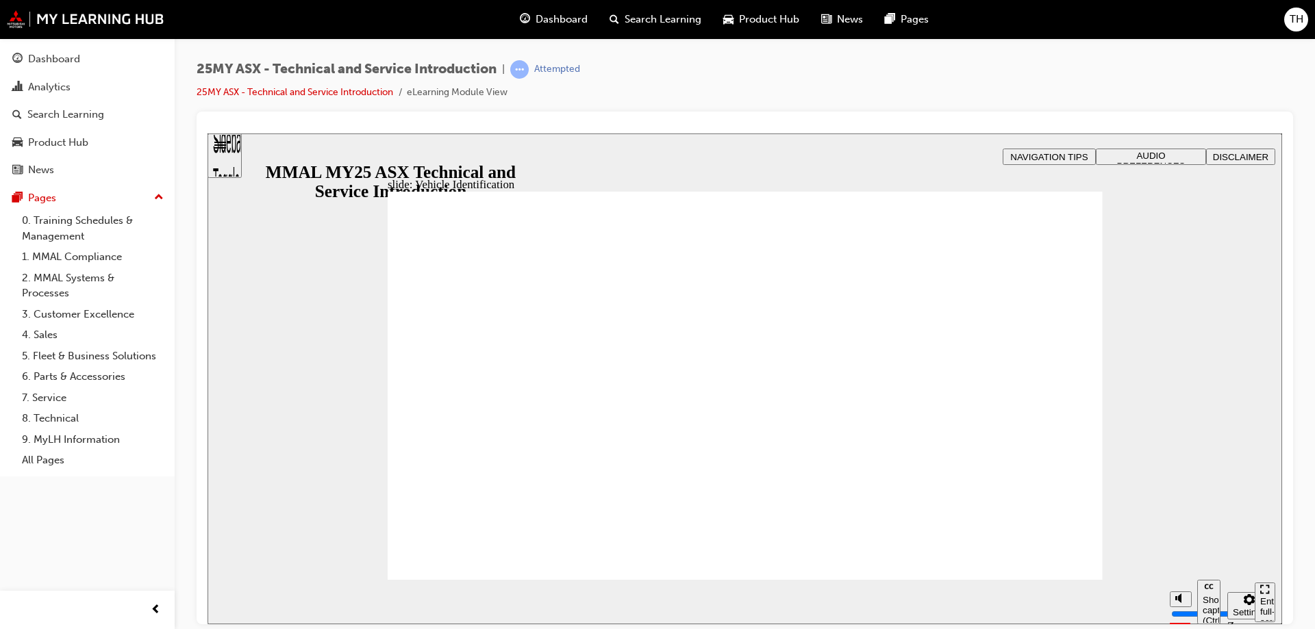
drag, startPoint x: 1060, startPoint y: 223, endPoint x: 1051, endPoint y: 229, distance: 10.8
drag, startPoint x: 1073, startPoint y: 234, endPoint x: 1073, endPoint y: 253, distance: 19.9
